Goal: Transaction & Acquisition: Obtain resource

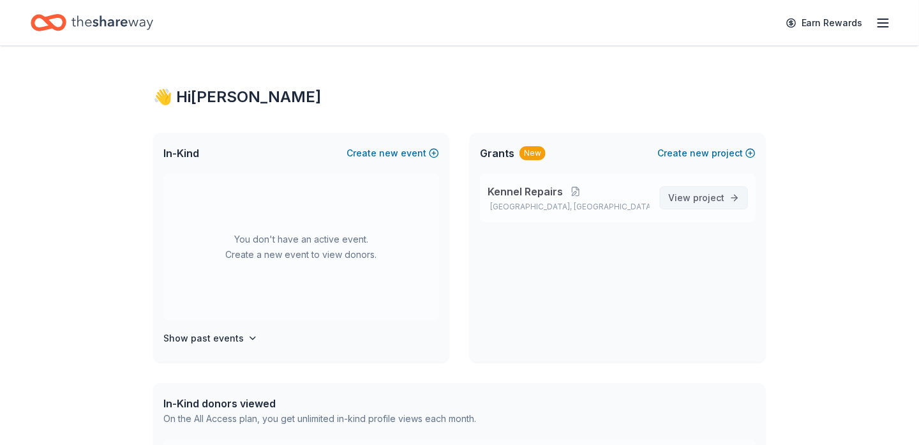
click at [707, 200] on span "project" at bounding box center [708, 197] width 31 height 11
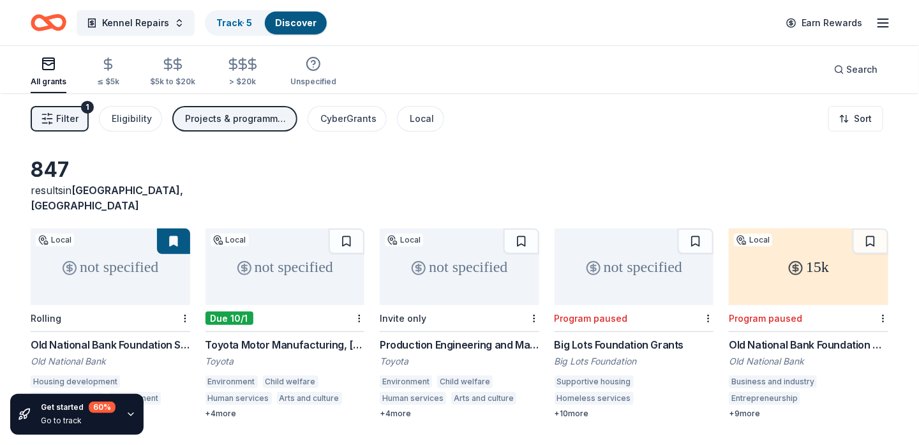
click at [70, 115] on span "Filter" at bounding box center [67, 118] width 22 height 15
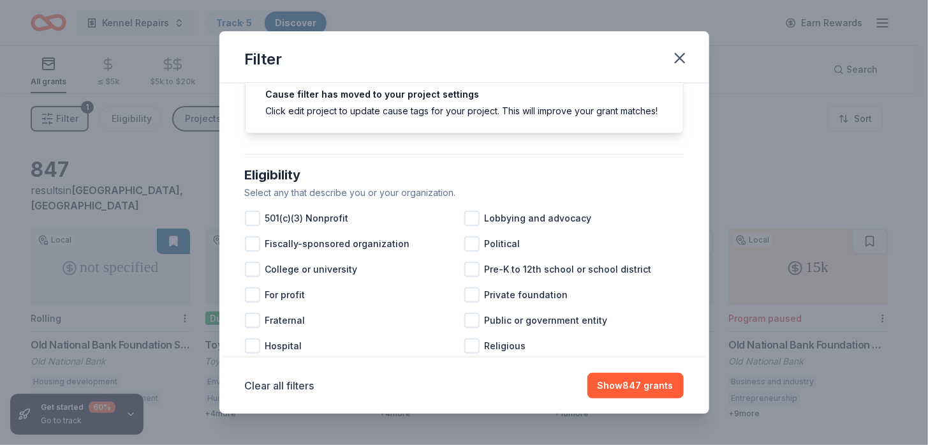
scroll to position [59, 0]
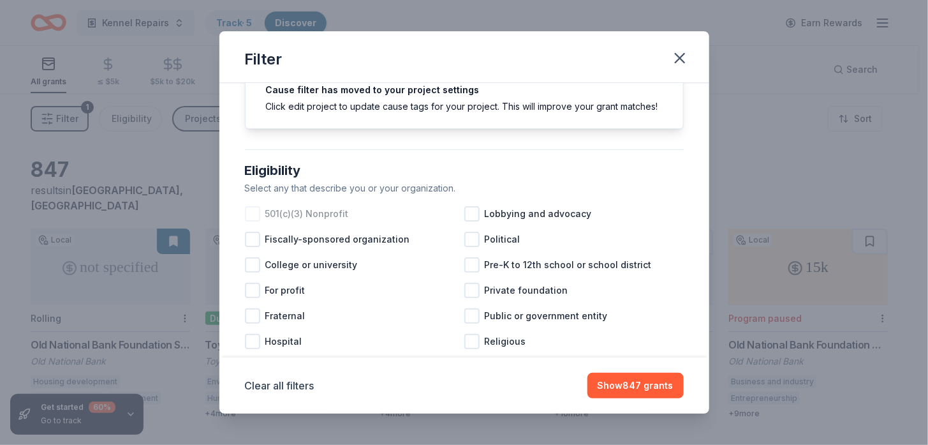
click at [310, 221] on span "501(c)(3) Nonprofit" at bounding box center [307, 213] width 84 height 15
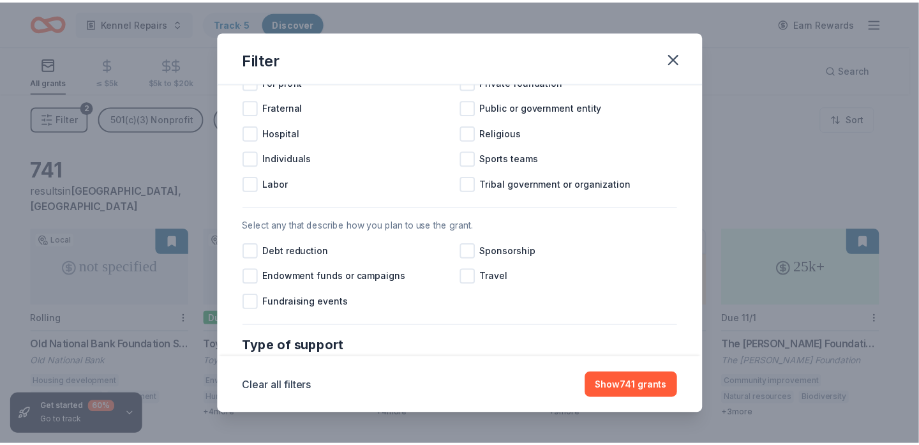
scroll to position [267, 0]
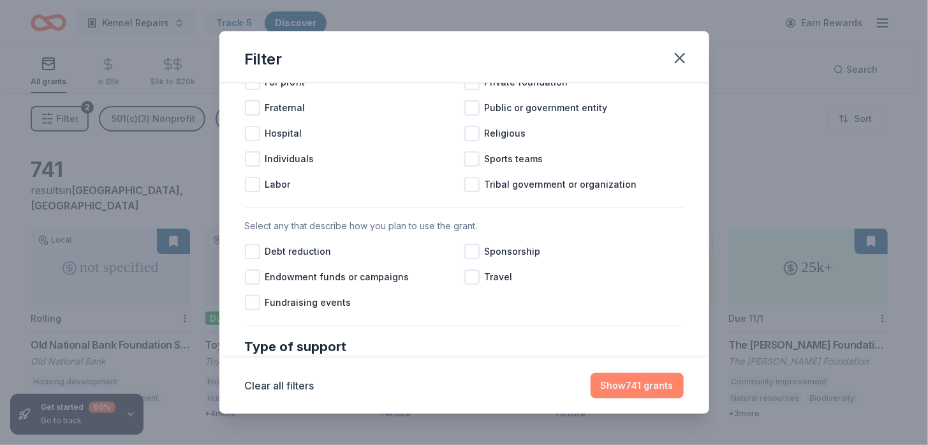
click at [632, 383] on button "Show 741 grants" at bounding box center [637, 386] width 93 height 26
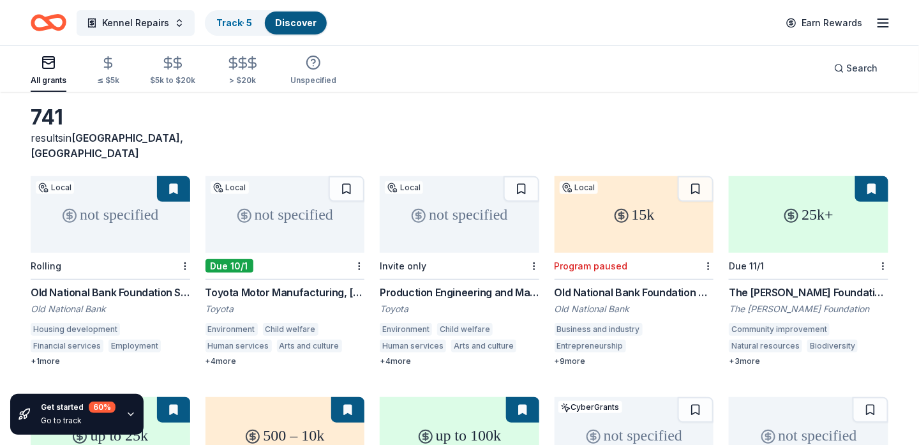
scroll to position [55, 0]
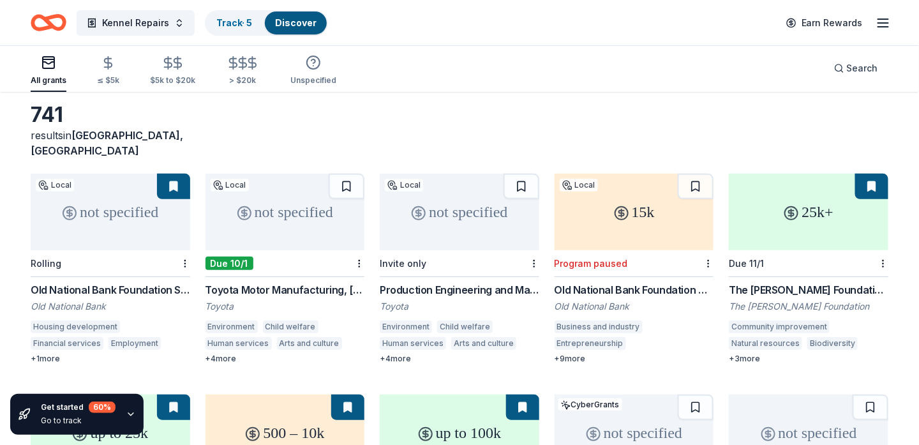
click at [257, 282] on div "Toyota Motor Manufacturing, Indiana, Inc. (TMMI) Grants" at bounding box center [285, 289] width 160 height 15
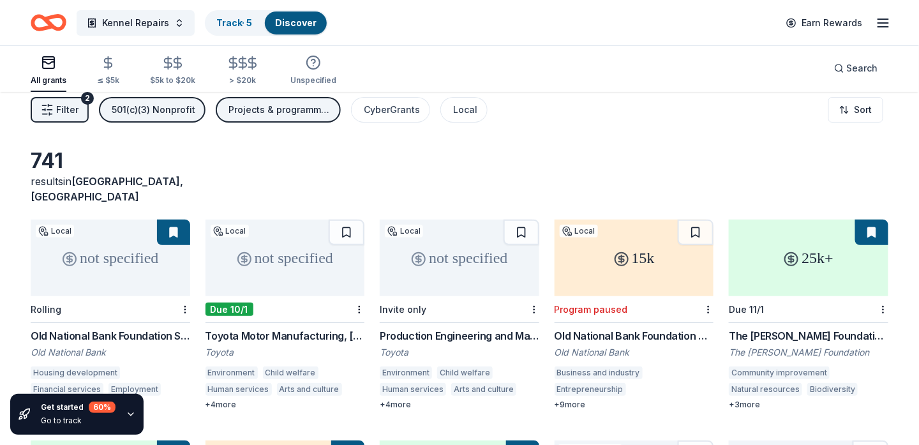
scroll to position [6, 0]
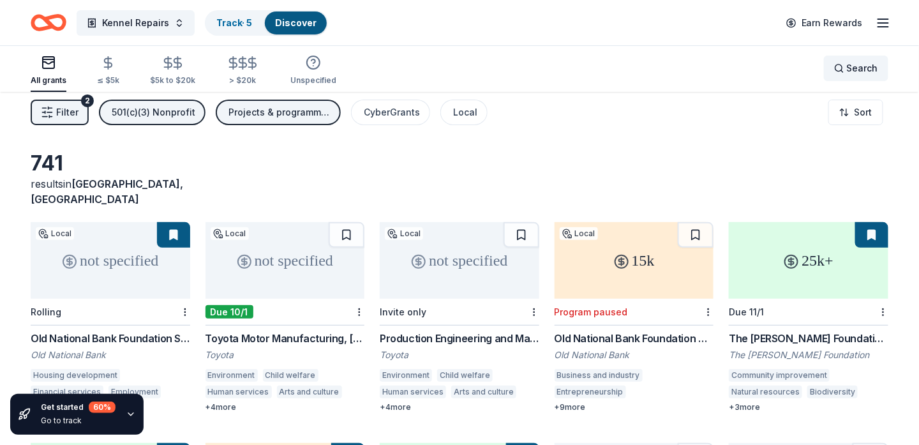
click at [866, 70] on span "Search" at bounding box center [862, 68] width 31 height 15
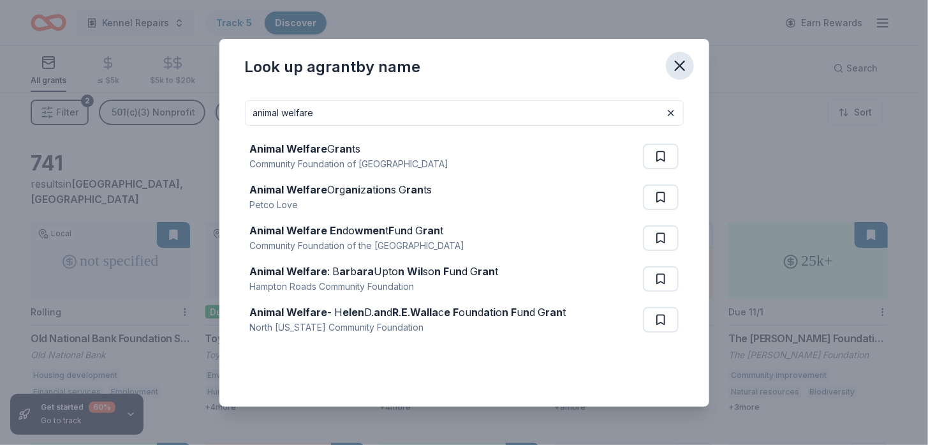
type input "animal welfare"
click at [680, 63] on icon "button" at bounding box center [680, 66] width 18 height 18
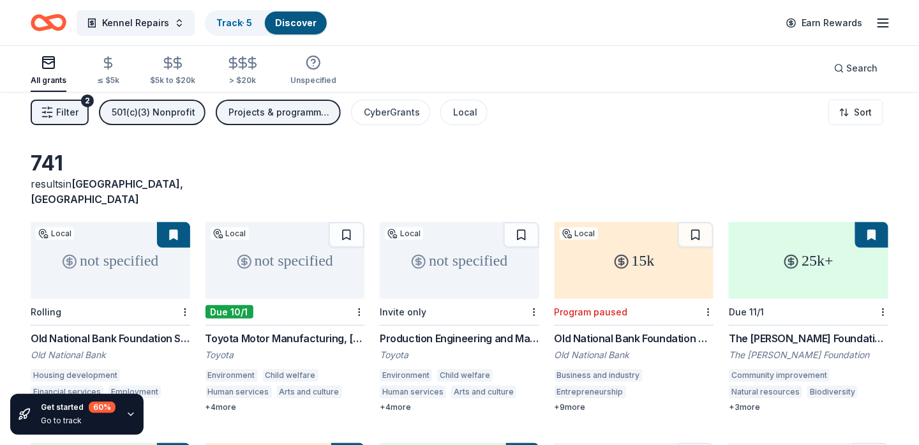
click at [557, 158] on div "741 results in Henderson, KY" at bounding box center [460, 179] width 858 height 56
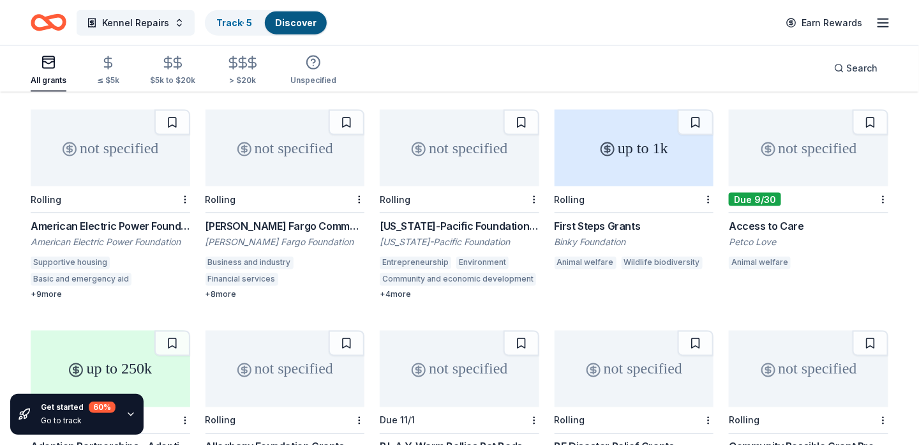
scroll to position [565, 0]
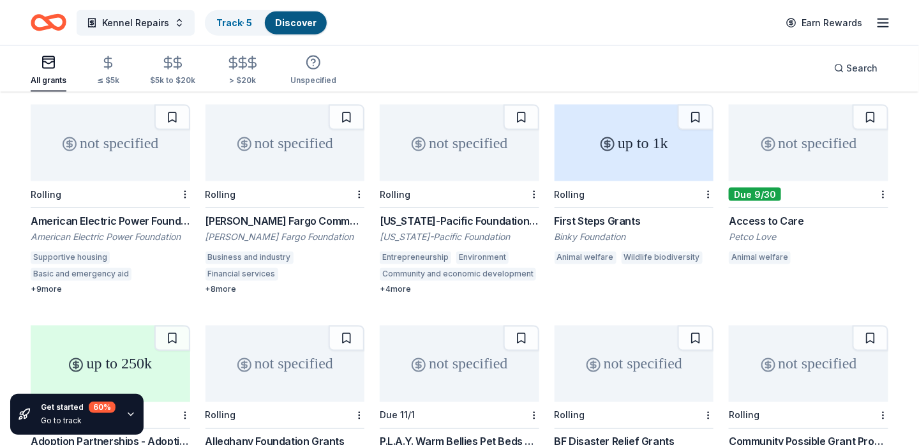
click at [598, 213] on div "First Steps Grants" at bounding box center [634, 220] width 160 height 15
click at [789, 213] on div "Access to Care" at bounding box center [809, 220] width 160 height 15
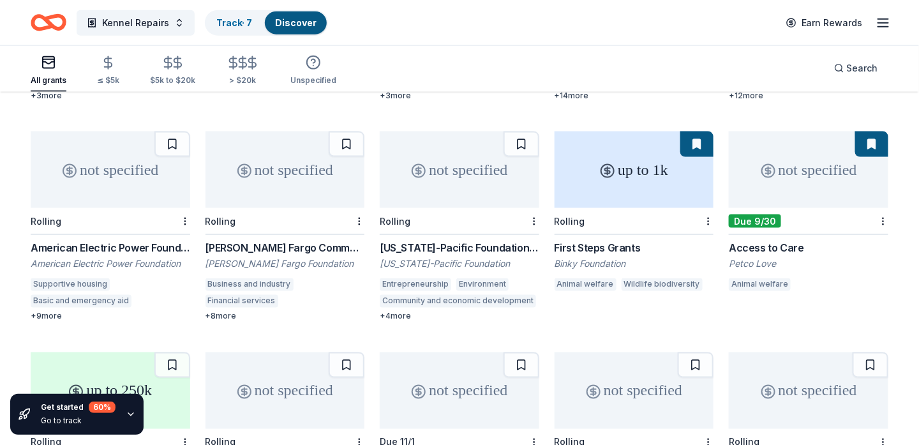
scroll to position [531, 0]
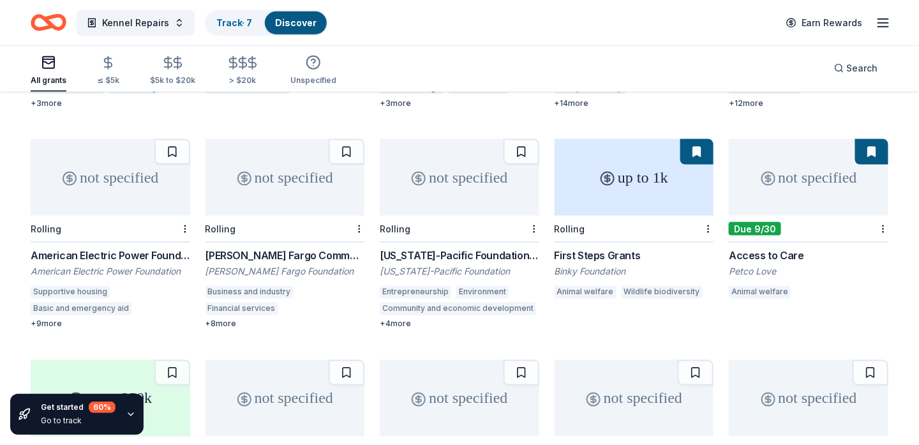
click at [577, 286] on div "Animal welfare" at bounding box center [585, 292] width 62 height 13
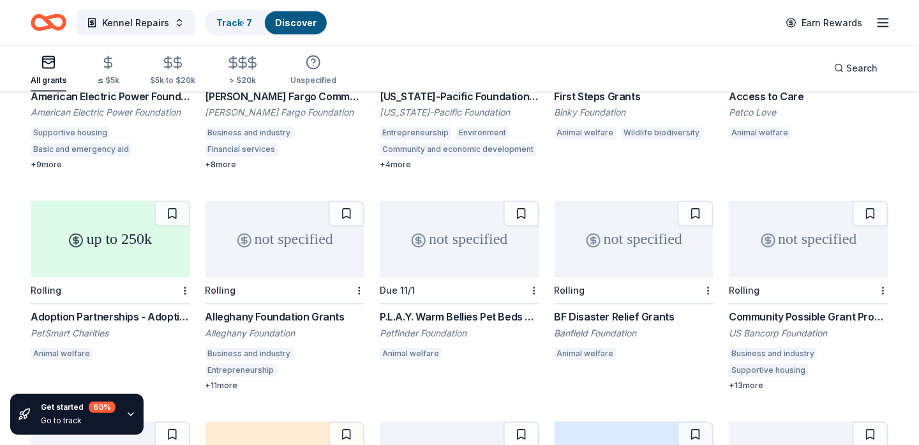
scroll to position [692, 0]
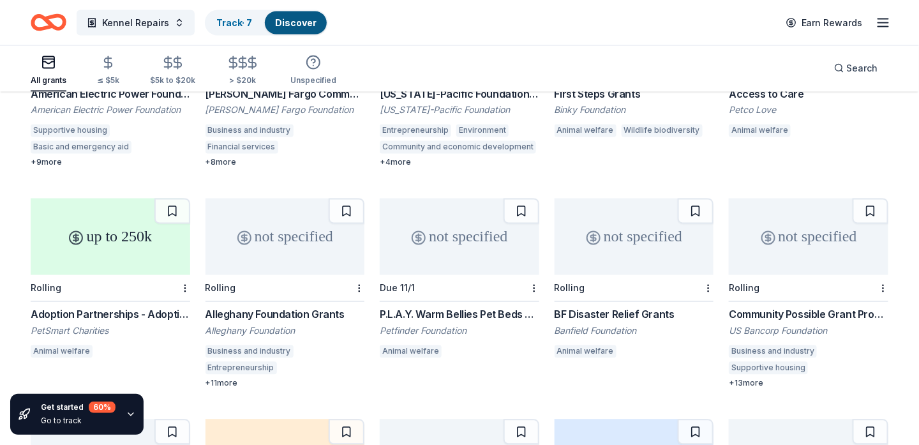
click at [434, 307] on div "P.L.A.Y. Warm Bellies Pet Beds Grants" at bounding box center [460, 314] width 160 height 15
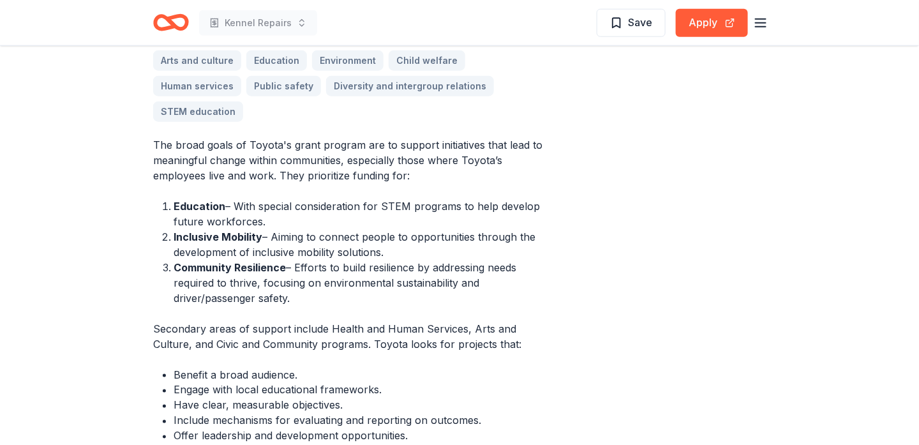
scroll to position [419, 0]
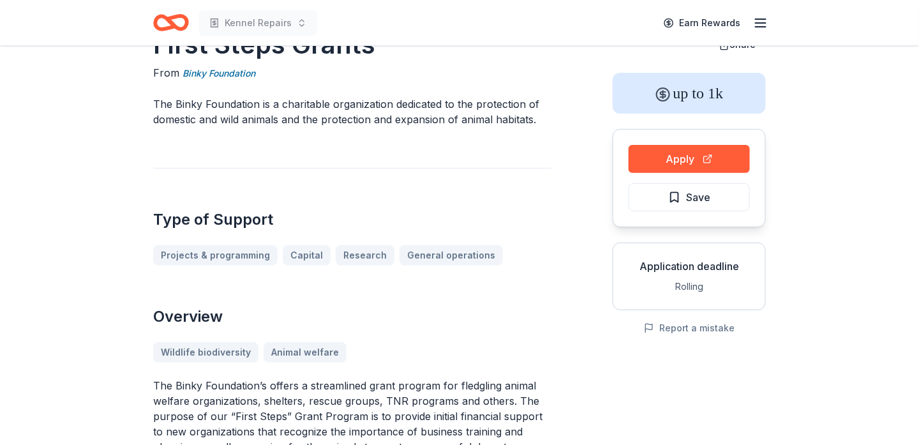
scroll to position [44, 0]
click at [700, 185] on button "Save" at bounding box center [688, 198] width 121 height 28
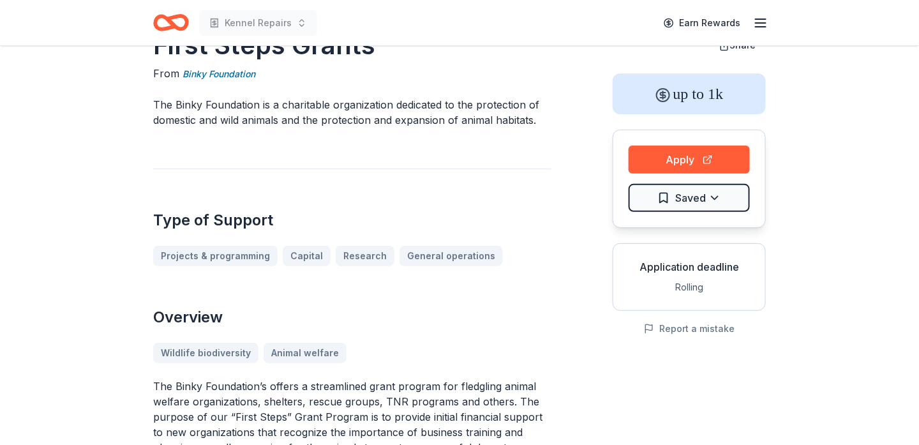
scroll to position [0, 0]
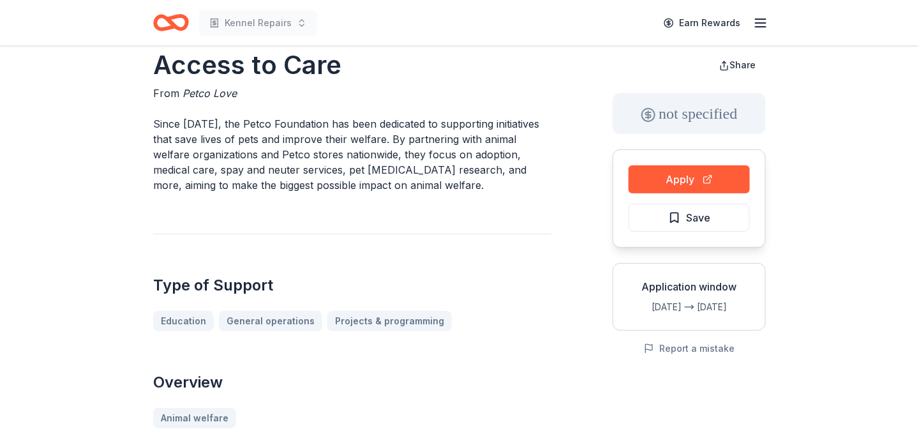
scroll to position [23, 0]
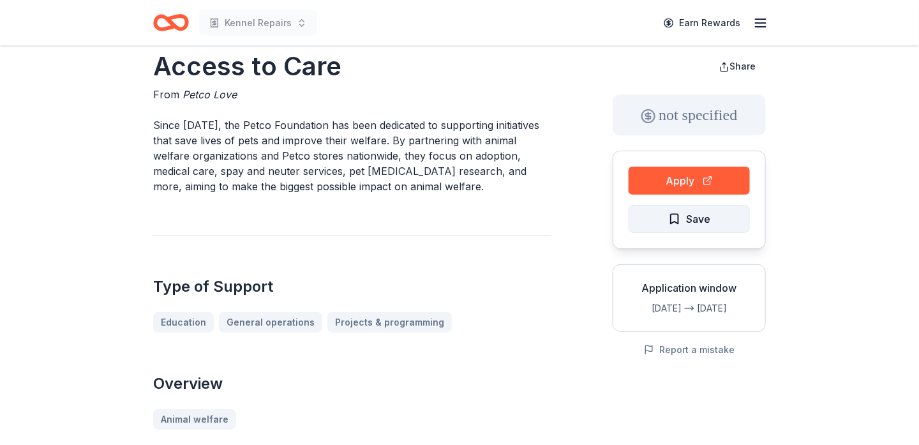
click at [701, 218] on span "Save" at bounding box center [698, 219] width 24 height 17
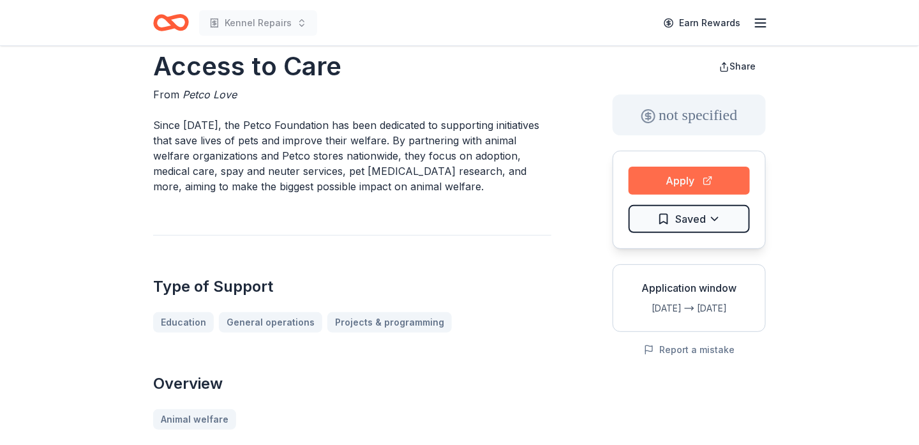
click at [694, 177] on button "Apply" at bounding box center [688, 181] width 121 height 28
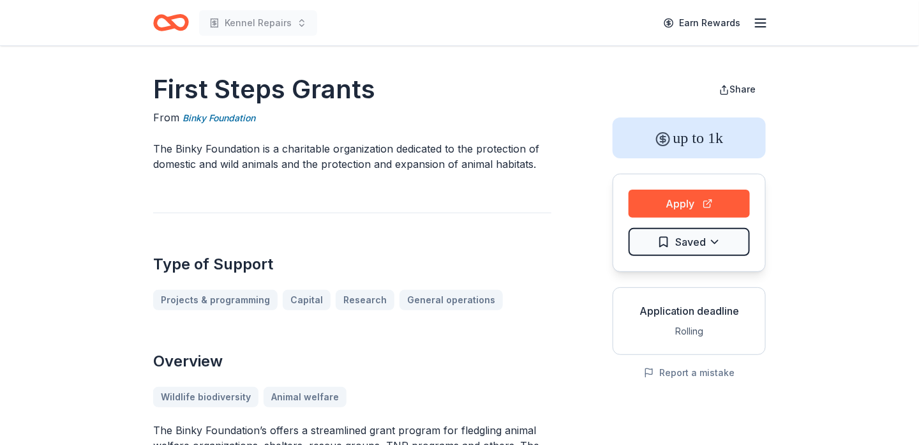
scroll to position [16, 0]
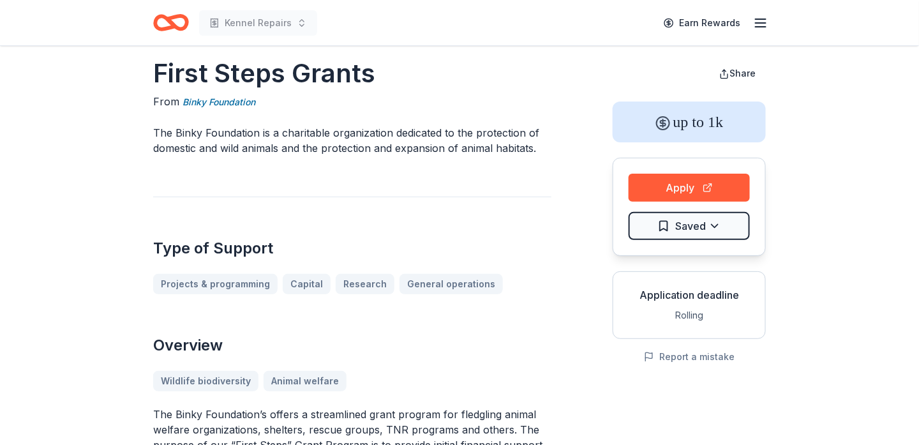
click at [314, 382] on div "Wildlife biodiversity Animal welfare" at bounding box center [352, 381] width 398 height 20
click at [289, 383] on div "Wildlife biodiversity Animal welfare" at bounding box center [352, 381] width 398 height 20
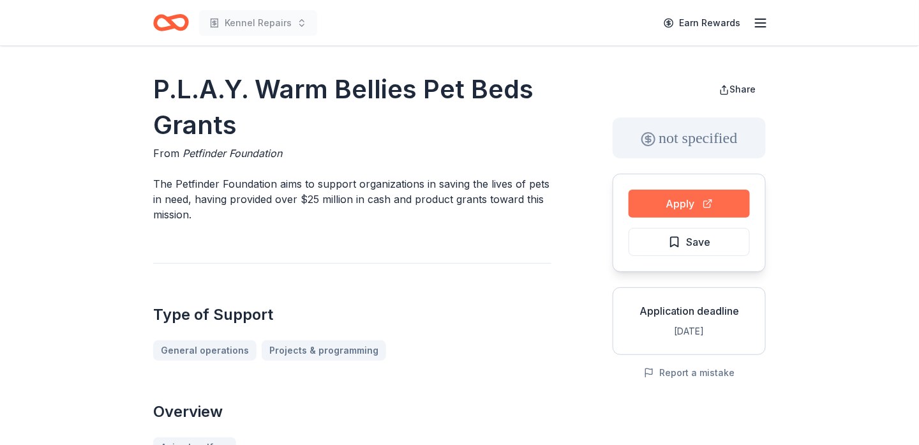
click at [646, 203] on button "Apply" at bounding box center [688, 204] width 121 height 28
